Goal: Information Seeking & Learning: Learn about a topic

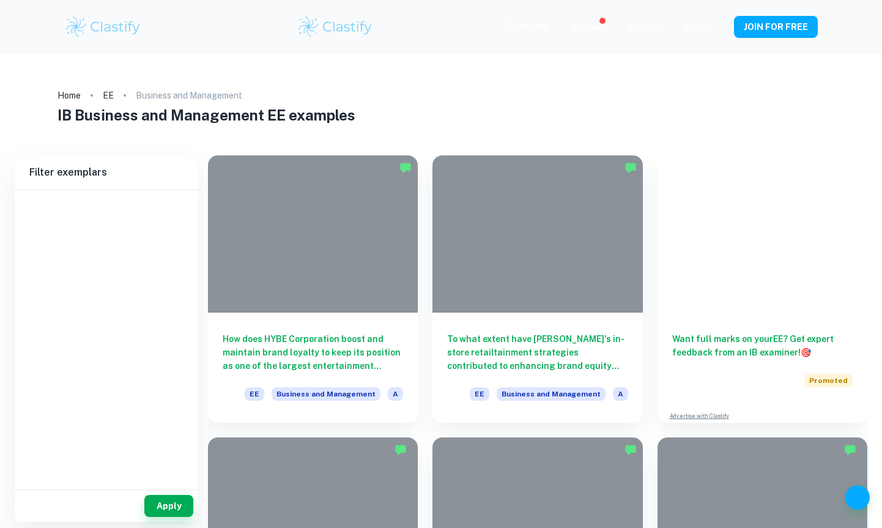
type input "Business and Management"
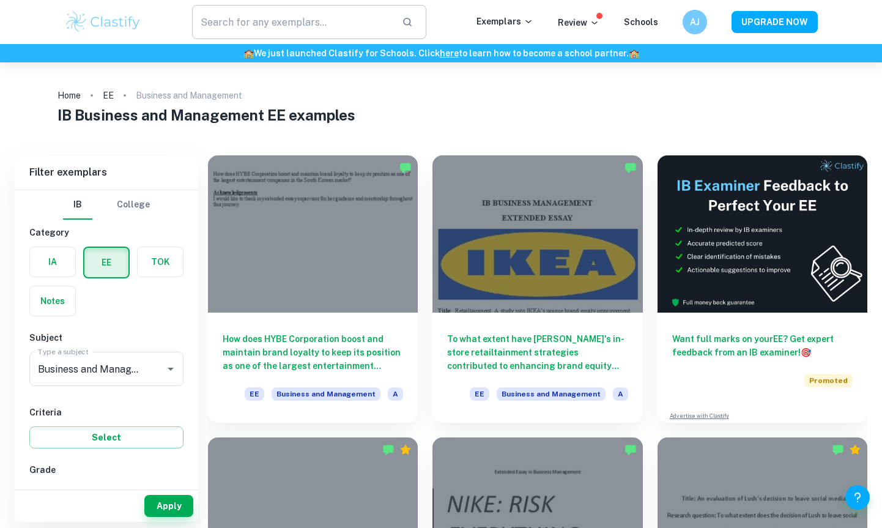
click at [299, 21] on input "text" at bounding box center [292, 22] width 200 height 34
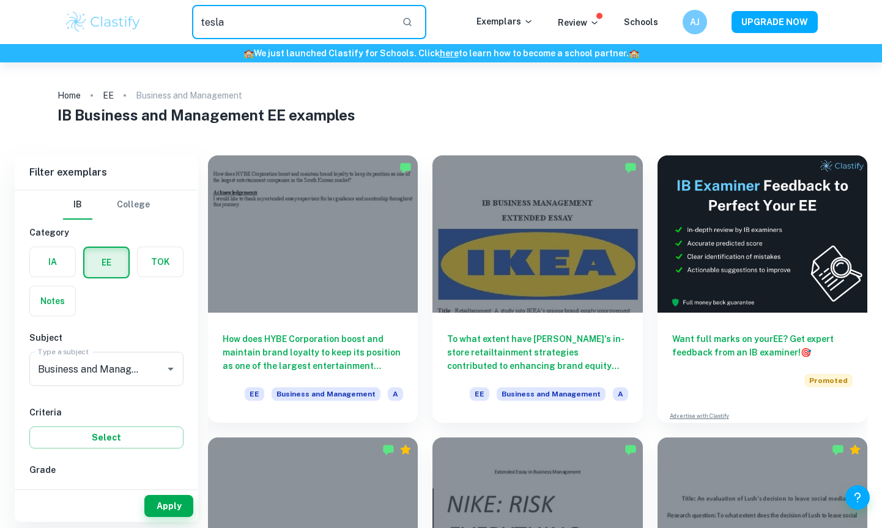
type input "tesla"
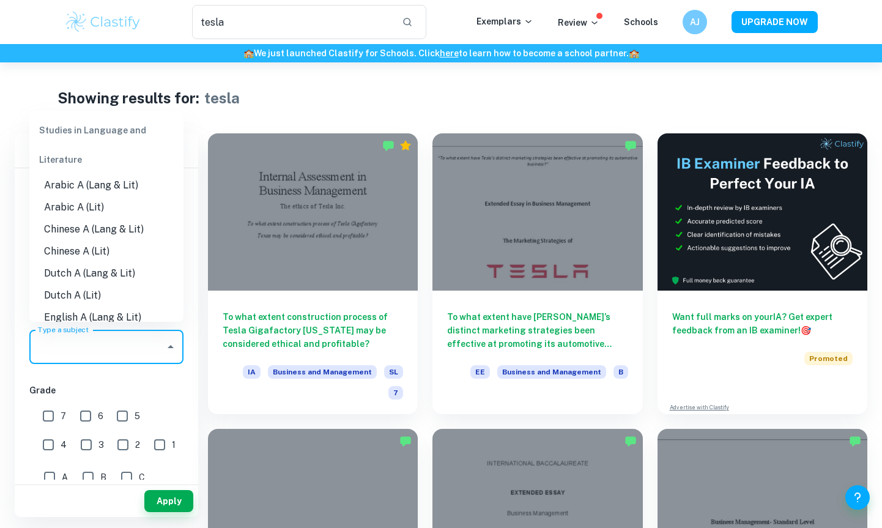
click at [128, 335] on input "Type a subject" at bounding box center [97, 346] width 125 height 23
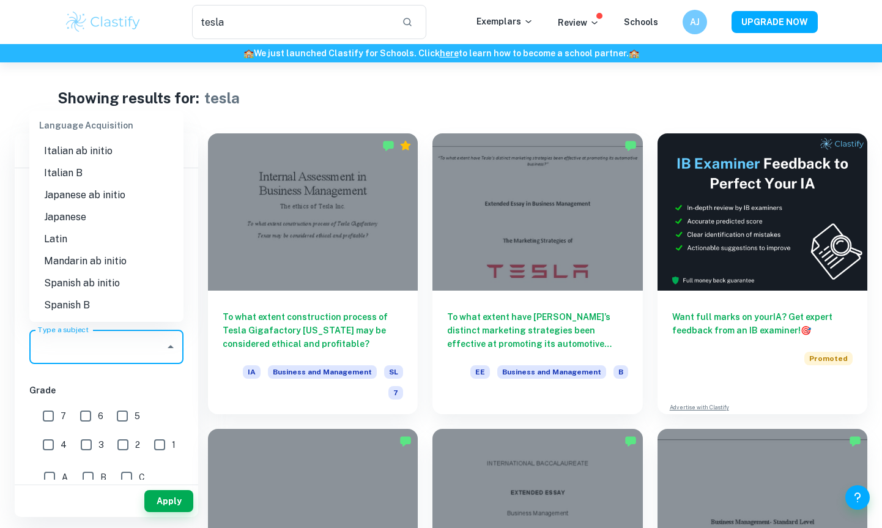
scroll to position [1073, 0]
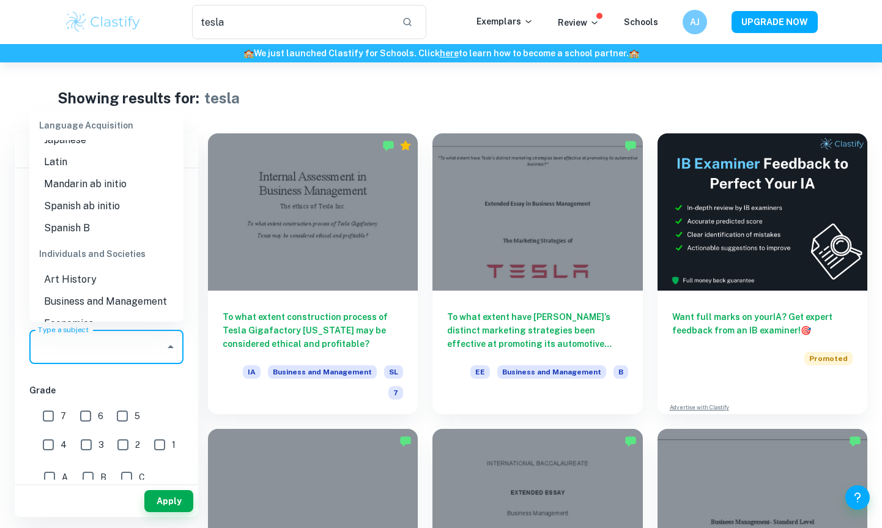
click at [130, 291] on li "Business and Management" at bounding box center [106, 302] width 154 height 22
type input "Business and Management"
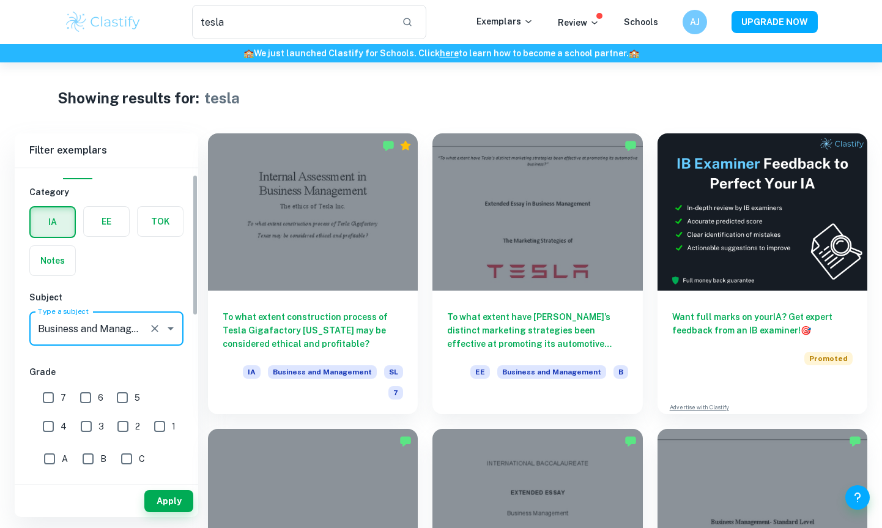
scroll to position [0, 0]
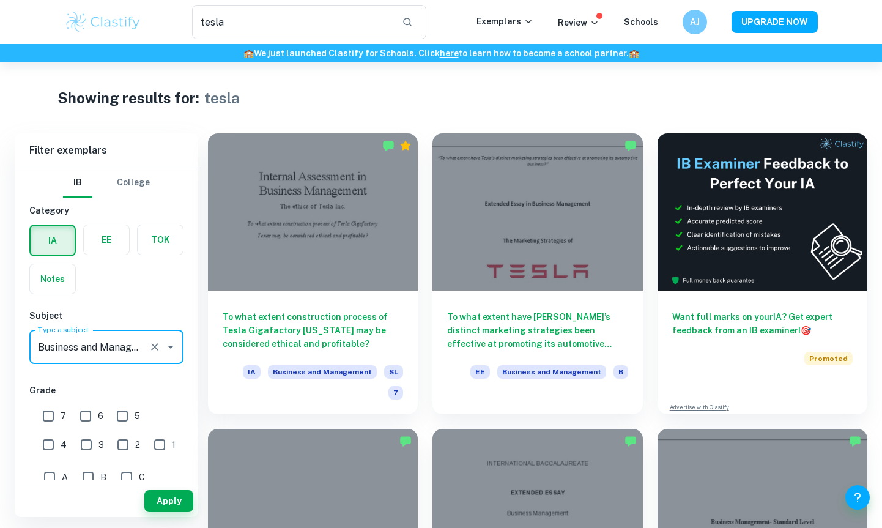
click at [108, 246] on label "button" at bounding box center [106, 239] width 45 height 29
click at [0, 0] on input "radio" at bounding box center [0, 0] width 0 height 0
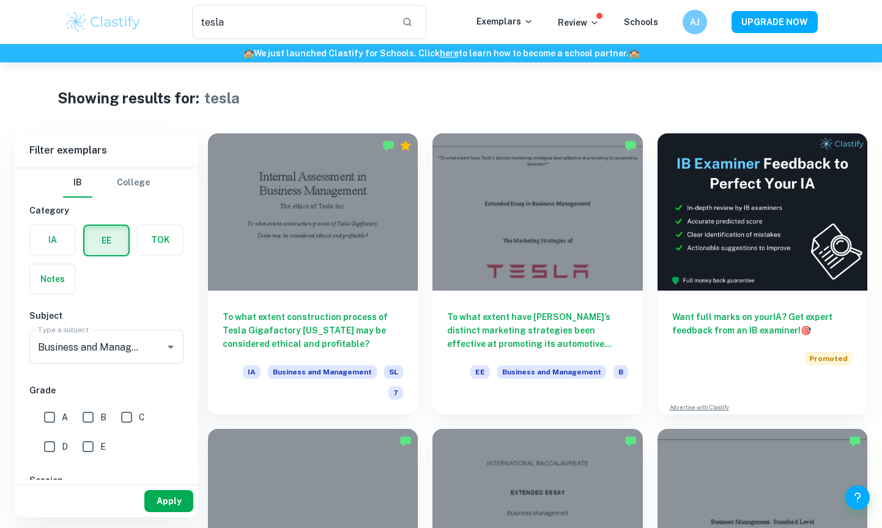
click at [168, 493] on button "Apply" at bounding box center [168, 501] width 49 height 22
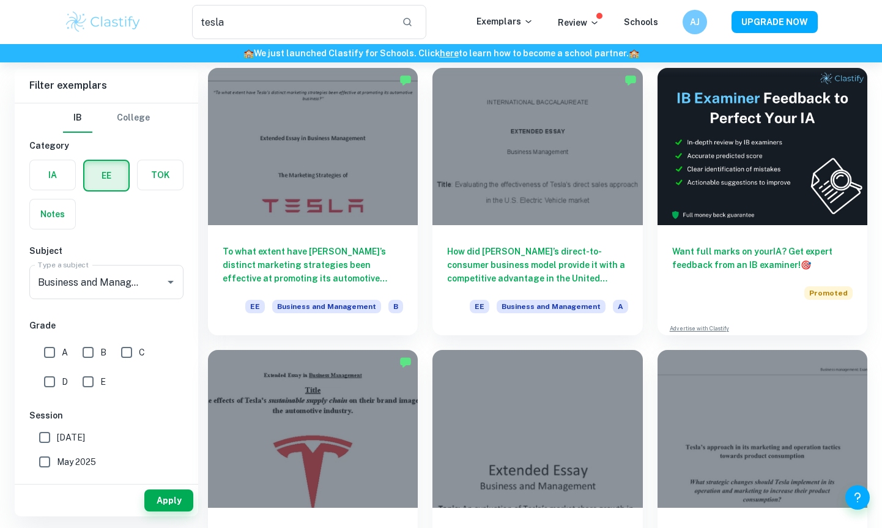
scroll to position [64, 0]
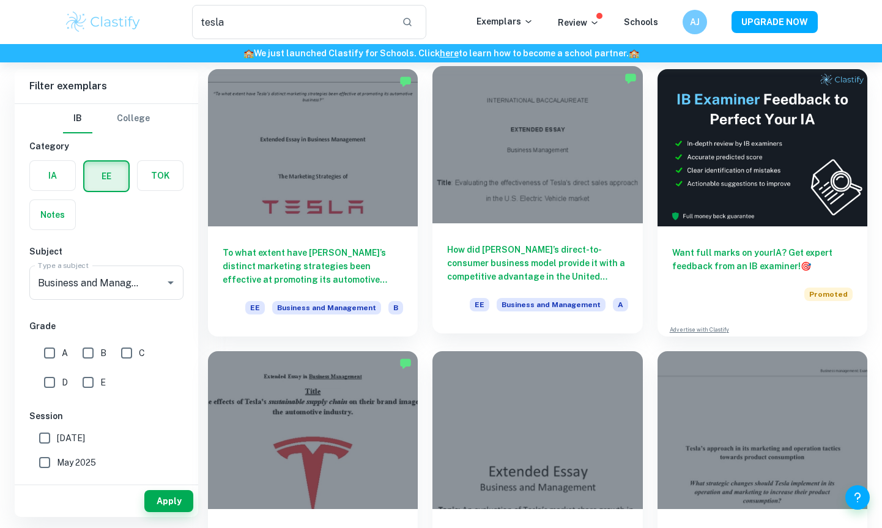
click at [554, 225] on div "How did [PERSON_NAME]’s direct-to-consumer business model provide it with a com…" at bounding box center [537, 278] width 210 height 110
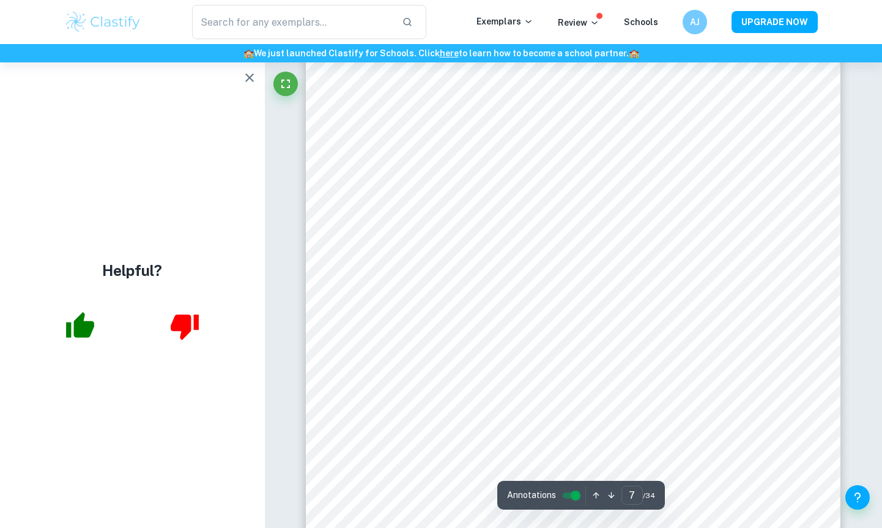
scroll to position [4550, 0]
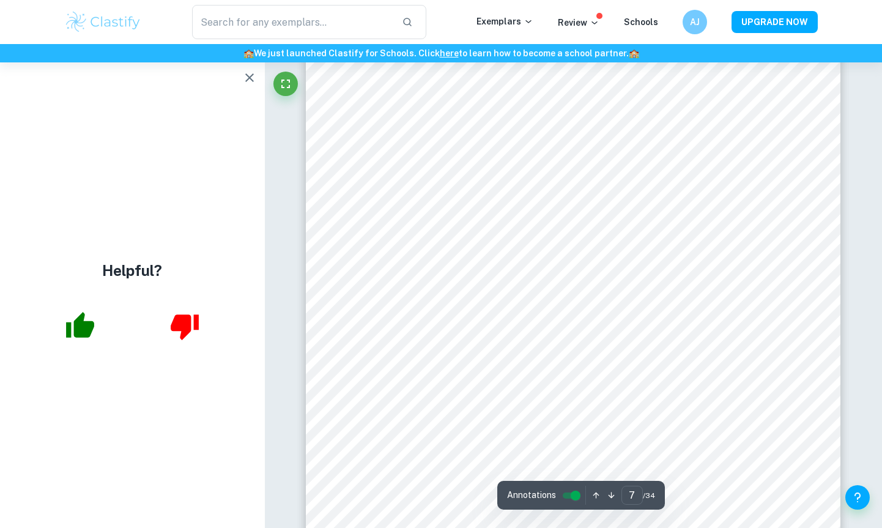
scroll to position [4486, 0]
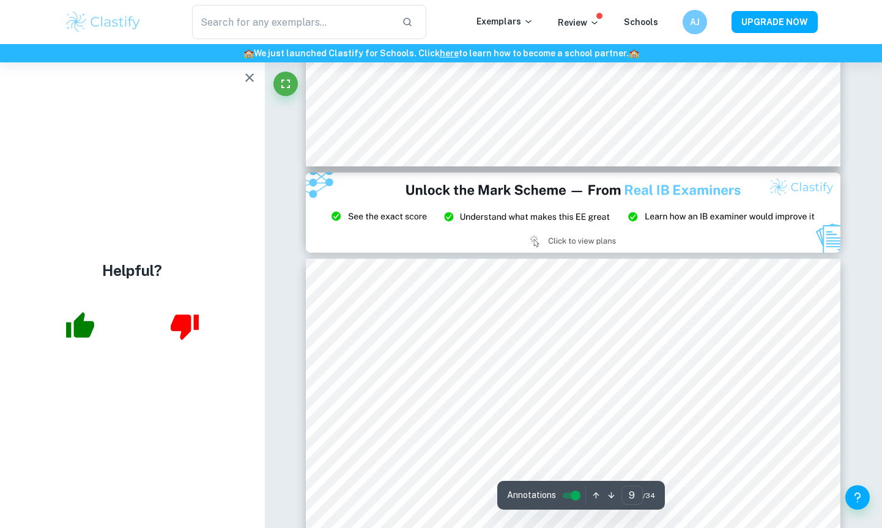
type input "8"
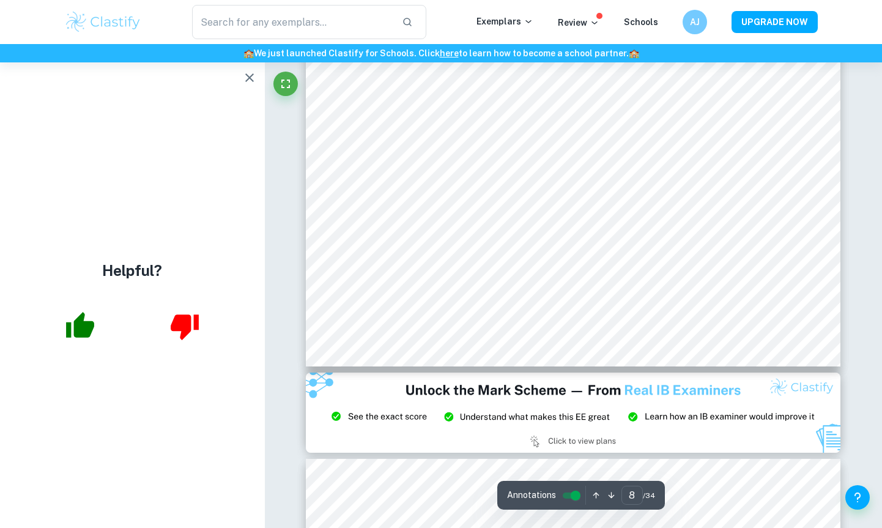
scroll to position [5451, 0]
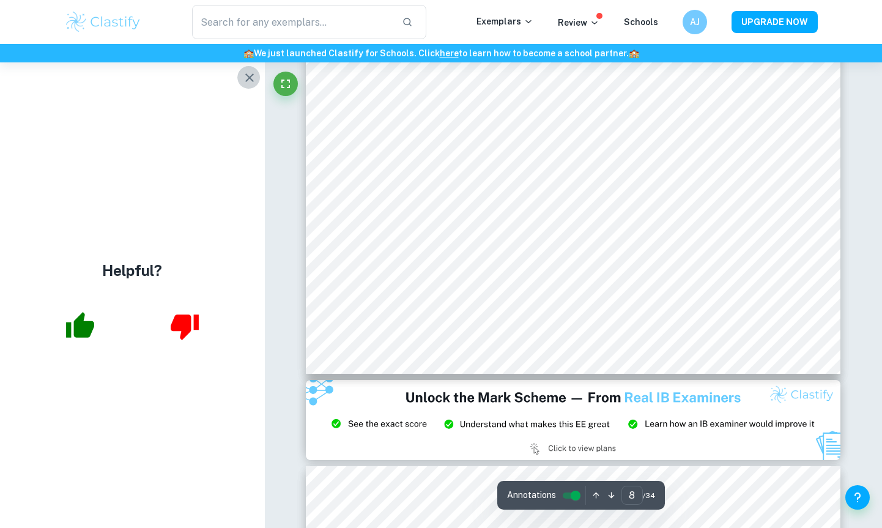
click at [253, 76] on icon "button" at bounding box center [249, 77] width 15 height 15
